Goal: Task Accomplishment & Management: Manage account settings

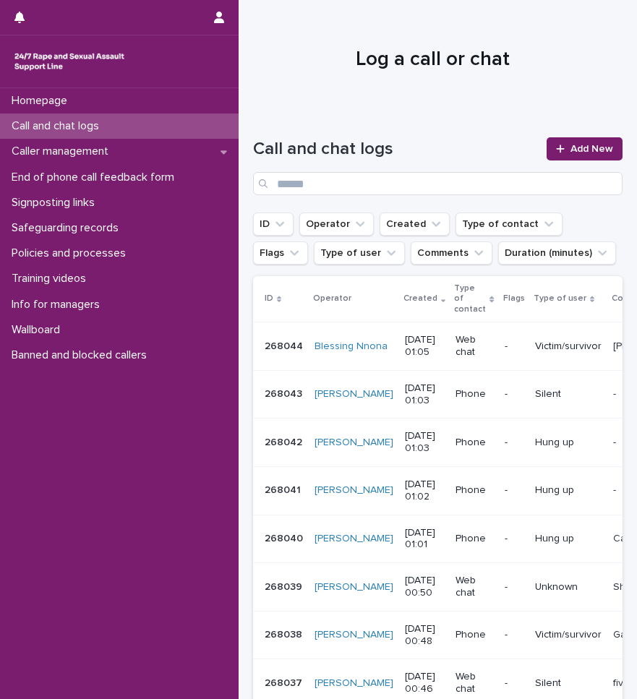
click at [293, 346] on p "268044" at bounding box center [285, 345] width 41 height 15
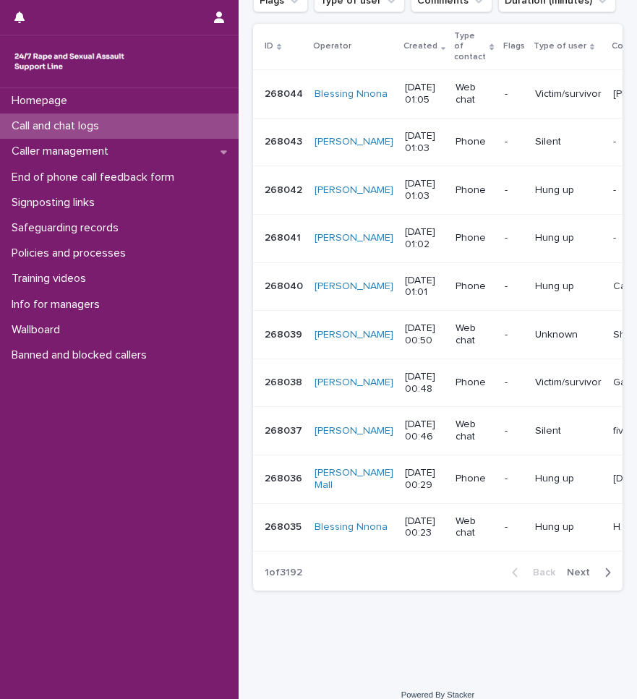
scroll to position [289, 0]
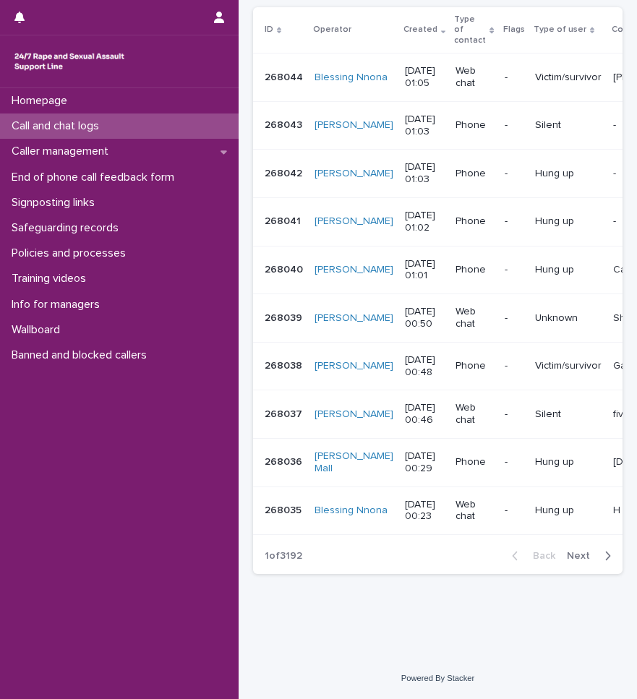
click at [289, 502] on p "268035" at bounding box center [285, 509] width 40 height 15
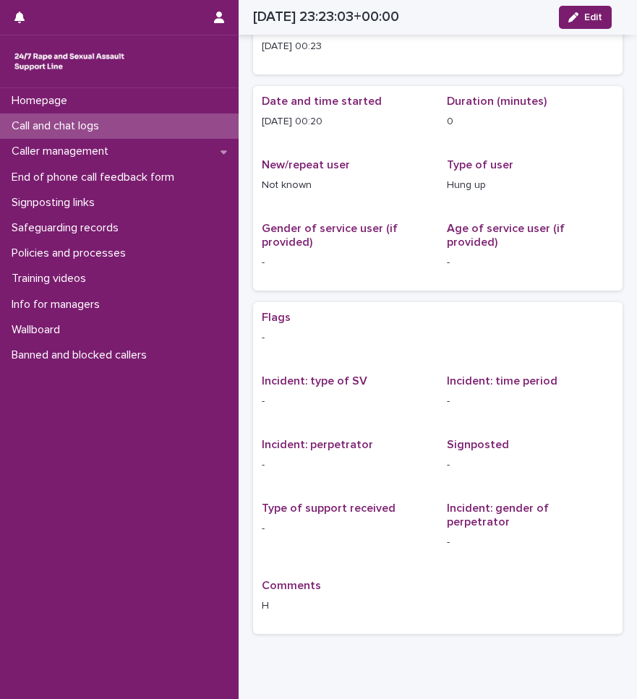
scroll to position [114, 0]
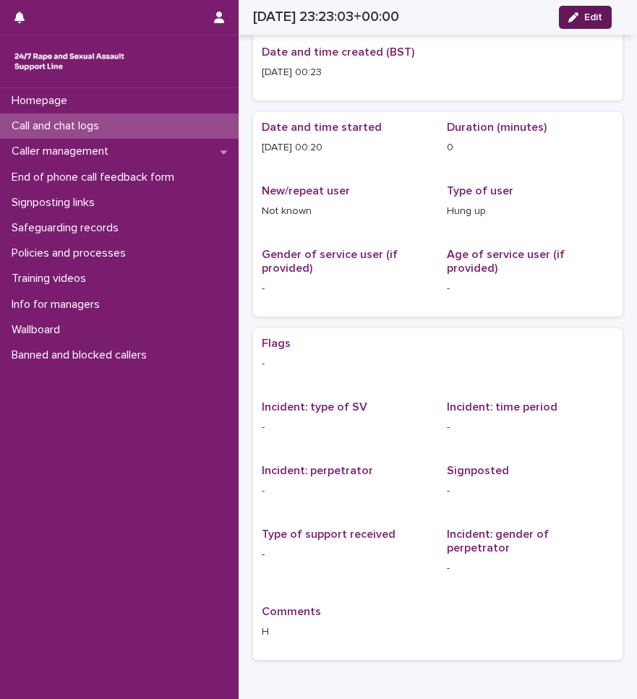
click at [590, 15] on span "Edit" at bounding box center [593, 17] width 18 height 10
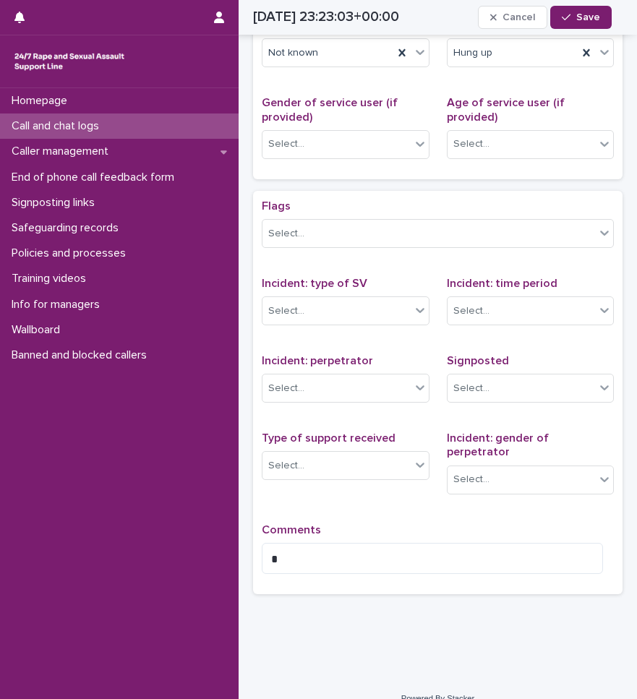
scroll to position [339, 0]
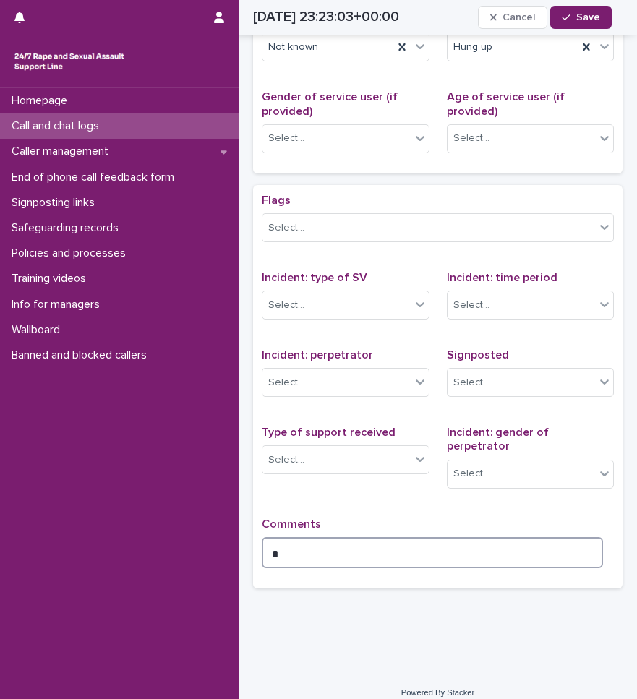
click at [380, 543] on textarea "*" at bounding box center [432, 552] width 341 height 31
type textarea "*******"
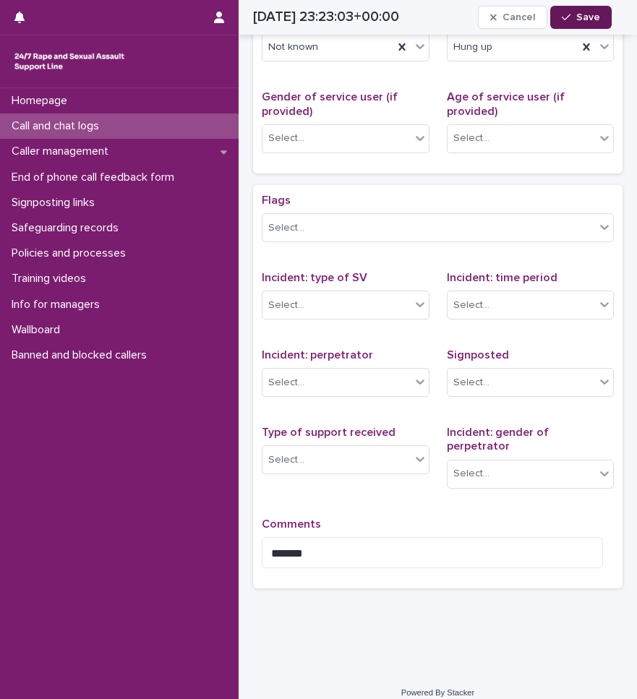
click at [575, 14] on div "button" at bounding box center [569, 17] width 14 height 10
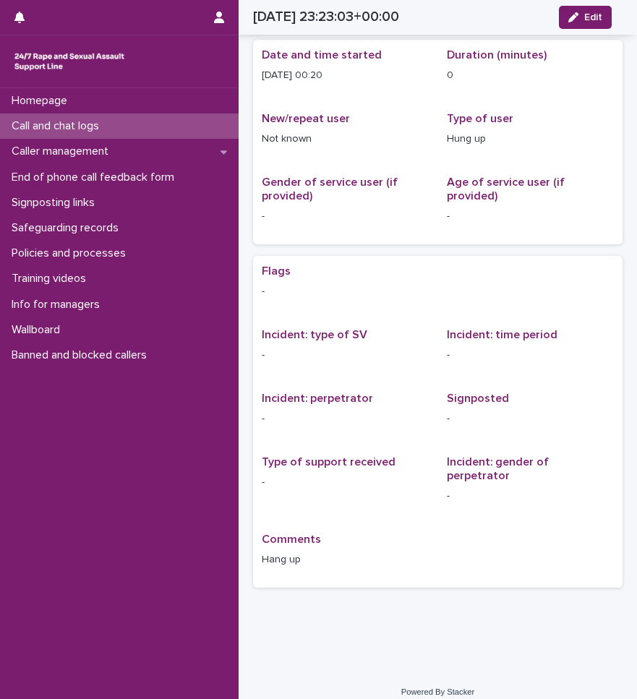
scroll to position [114, 0]
